Goal: Task Accomplishment & Management: Complete application form

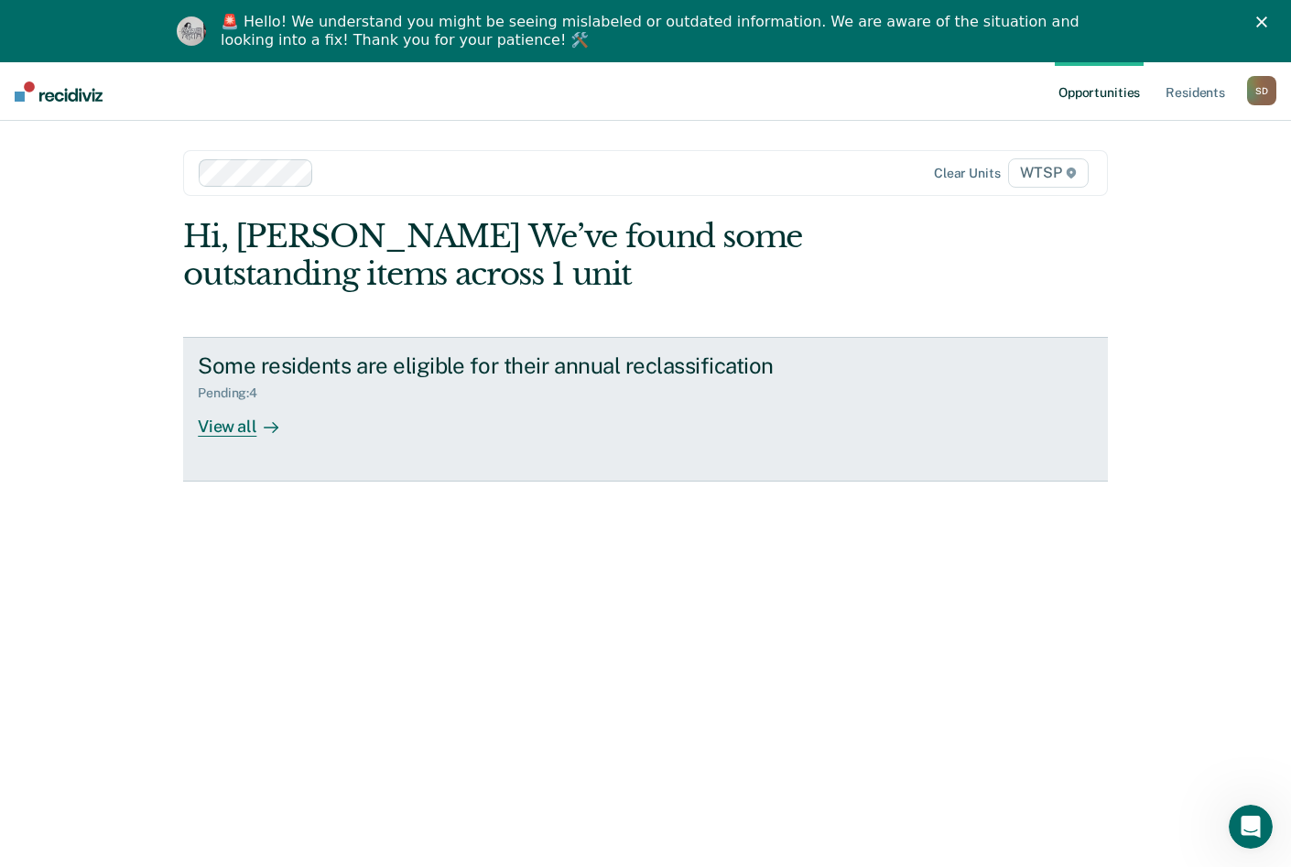
click at [295, 385] on div "Pending : 4" at bounding box center [519, 389] width 643 height 23
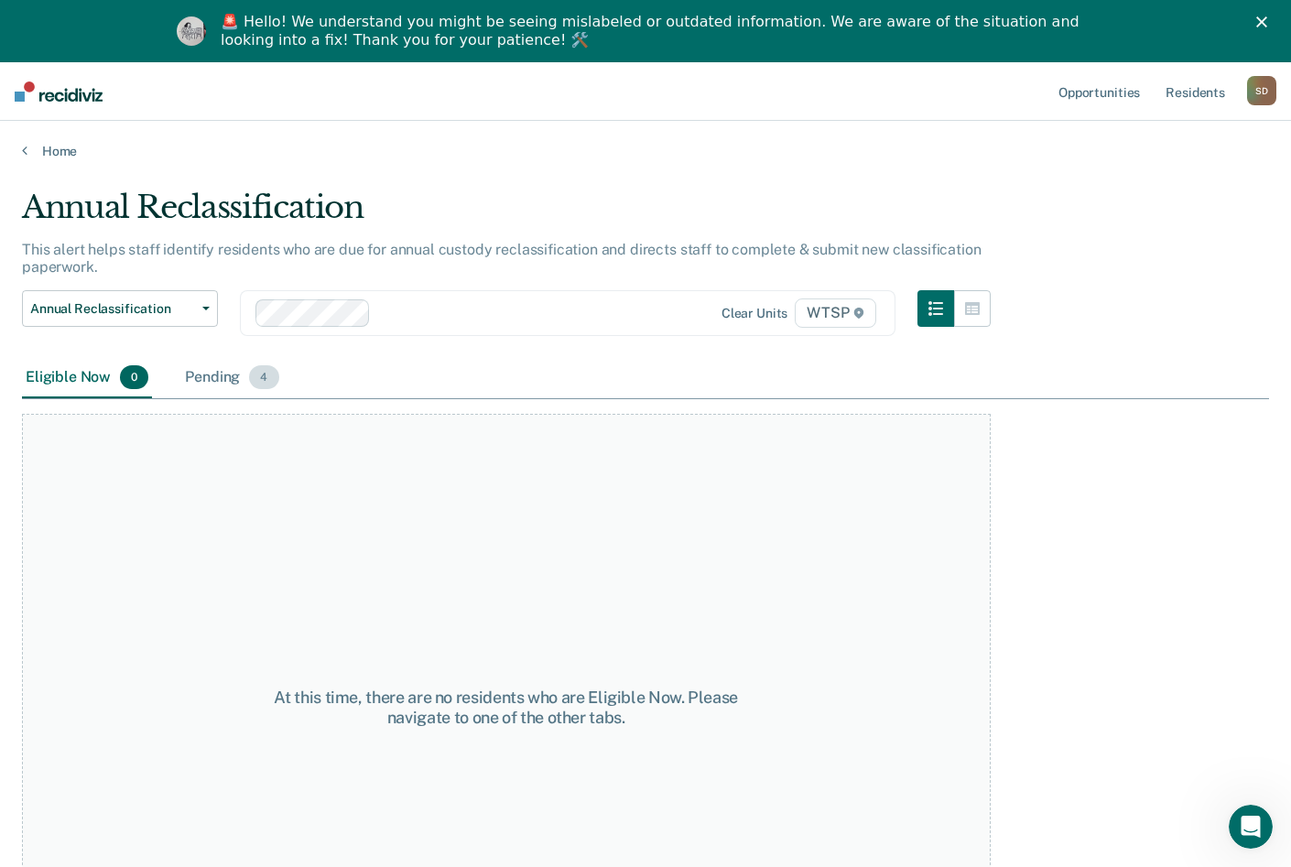
click at [224, 379] on div "Pending 4" at bounding box center [231, 378] width 101 height 40
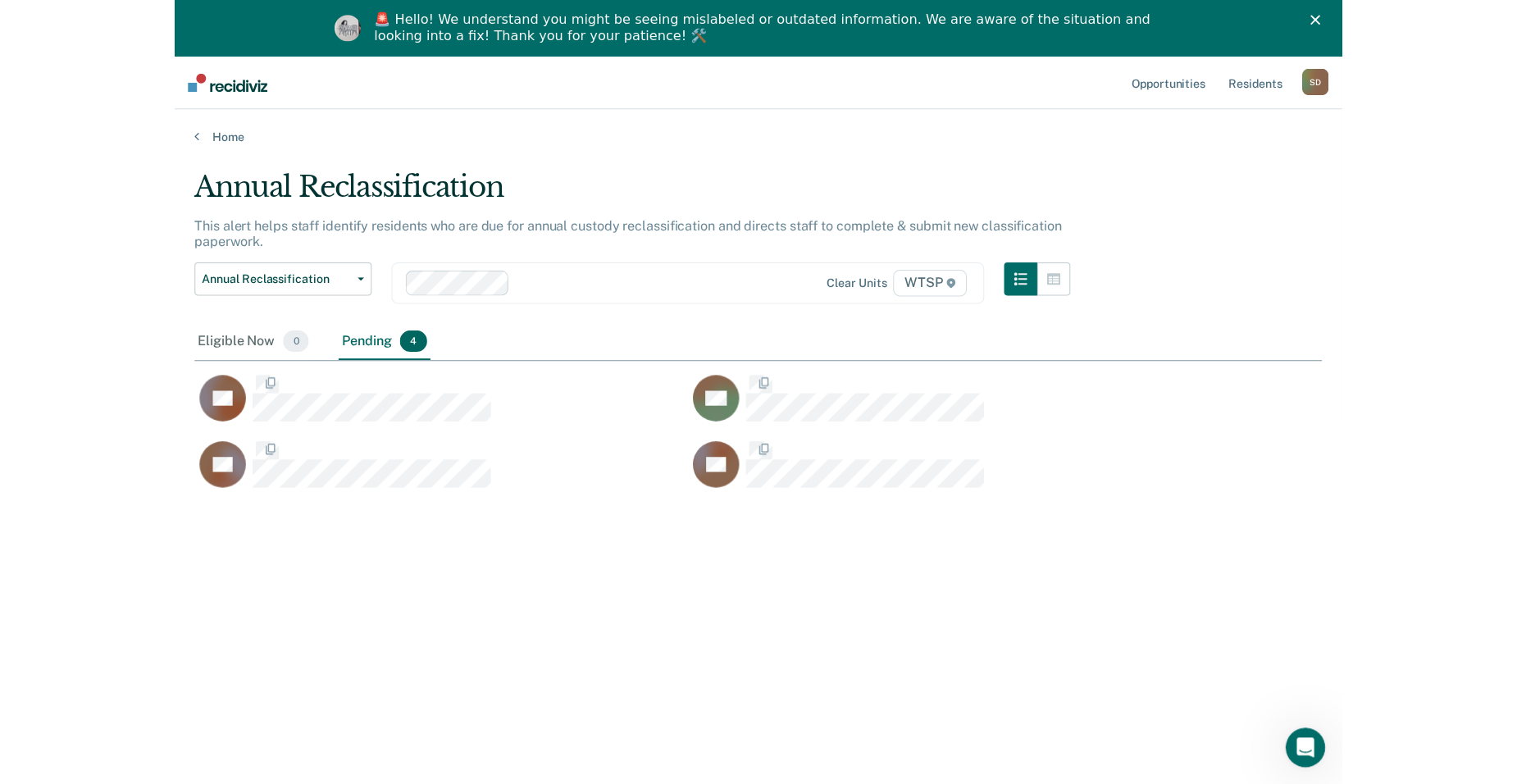
scroll to position [528, 1105]
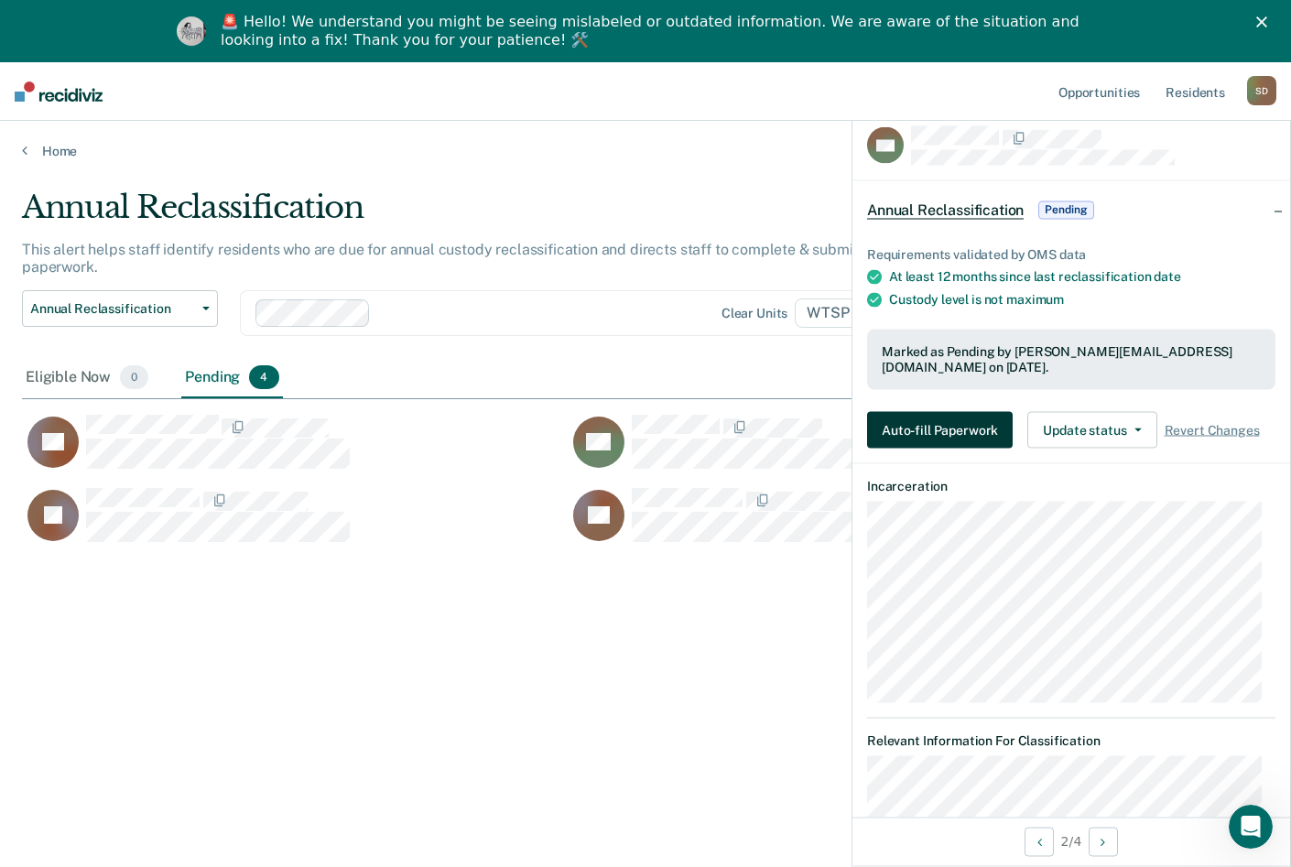
click at [964, 428] on button "Auto-fill Paperwork" at bounding box center [940, 430] width 146 height 37
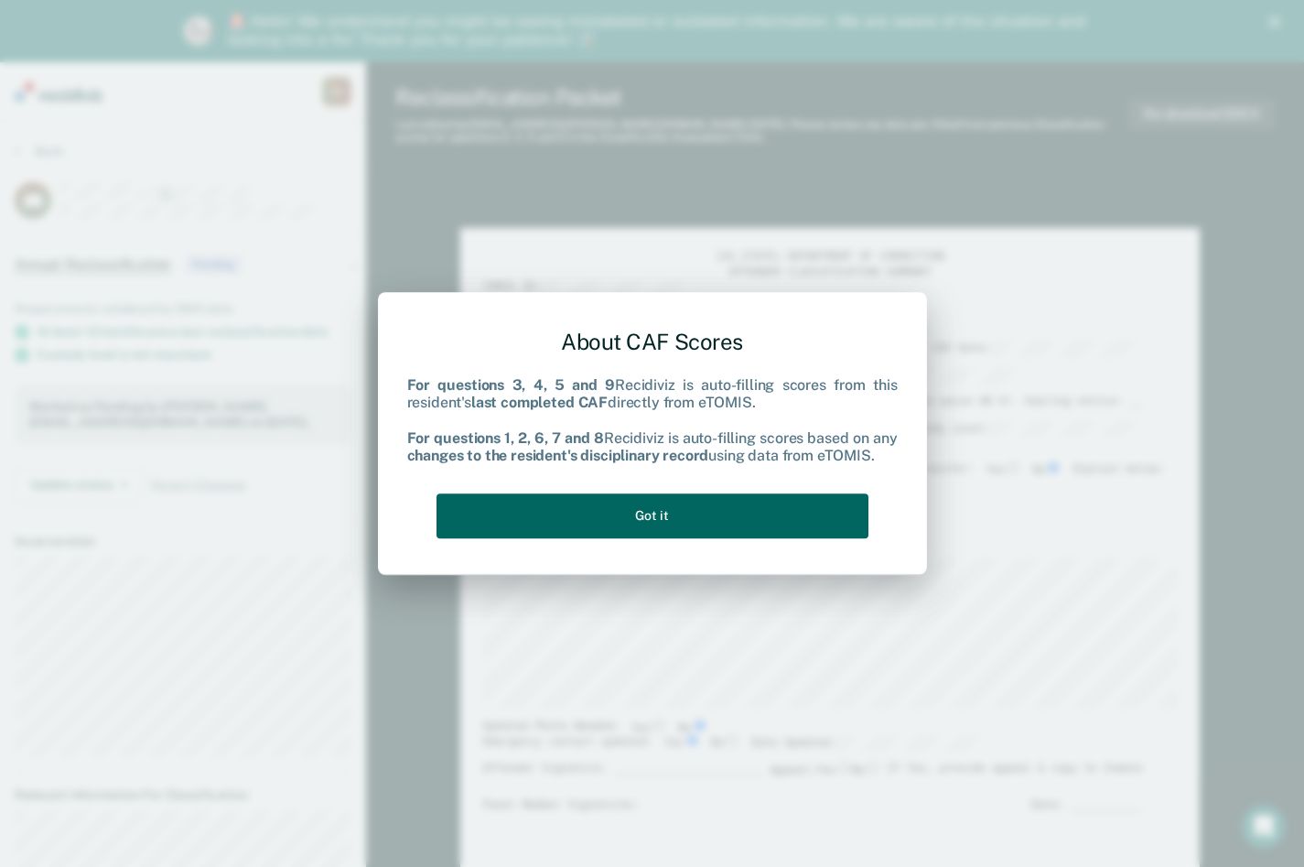
click at [716, 517] on button "Got it" at bounding box center [653, 515] width 432 height 45
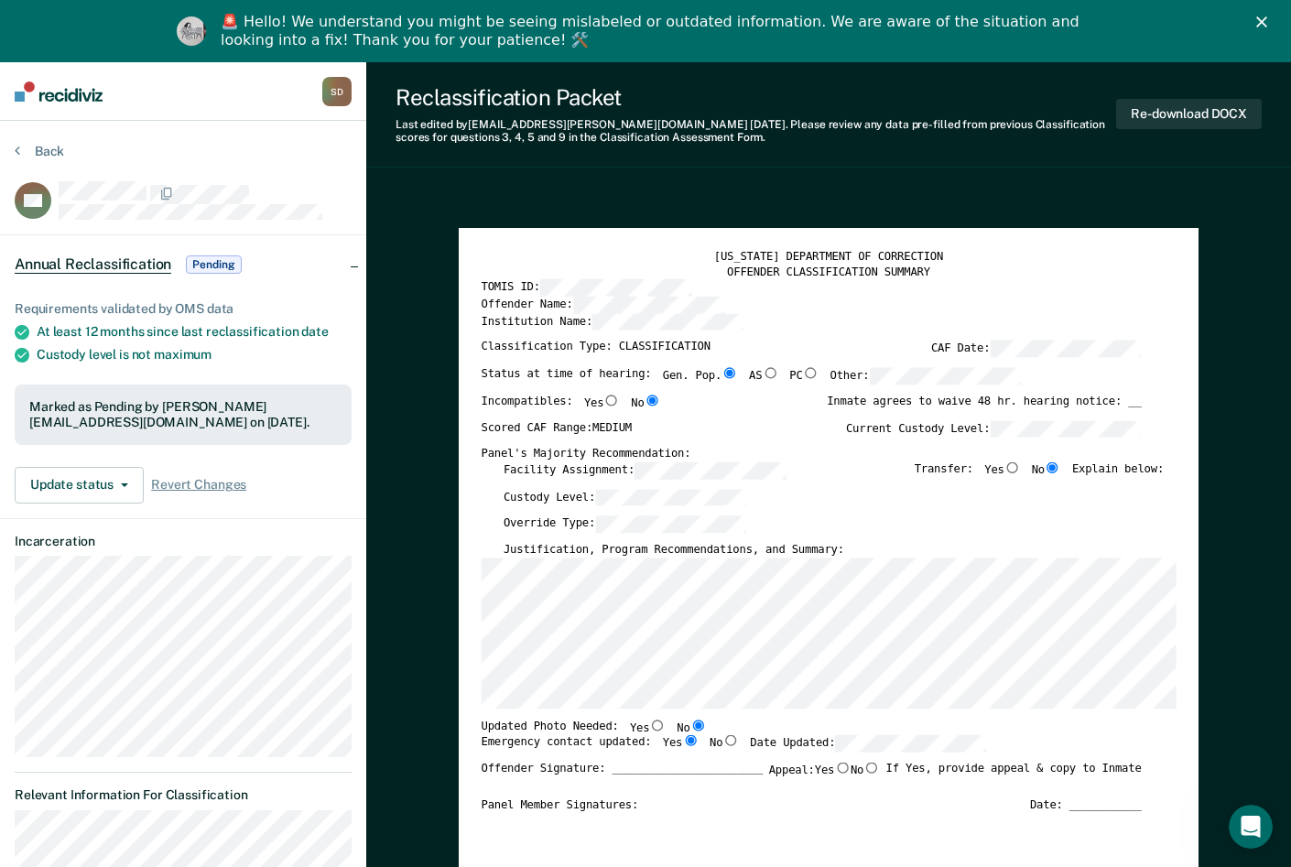
type textarea "x"
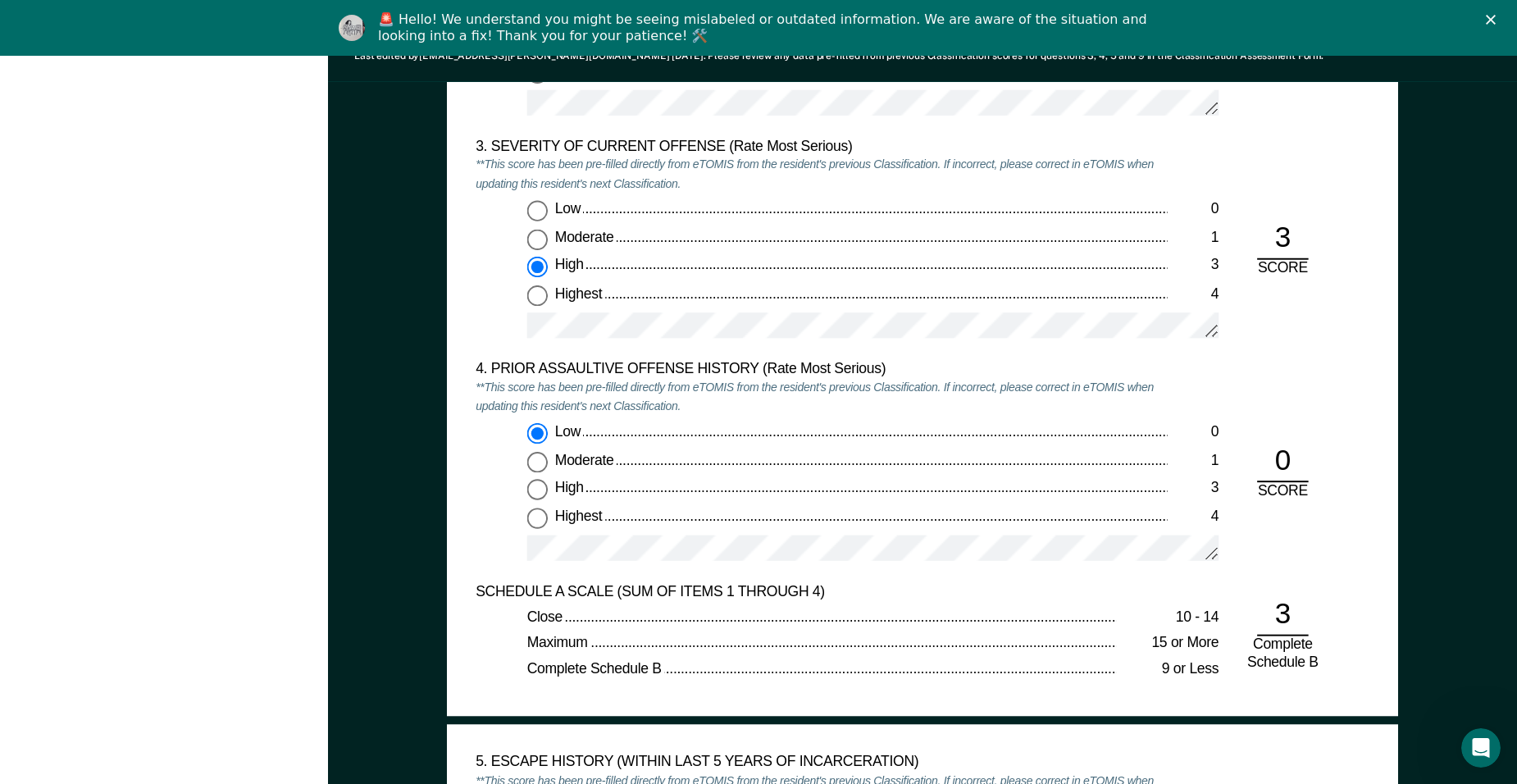
scroll to position [1969, 0]
